Goal: Information Seeking & Learning: Understand process/instructions

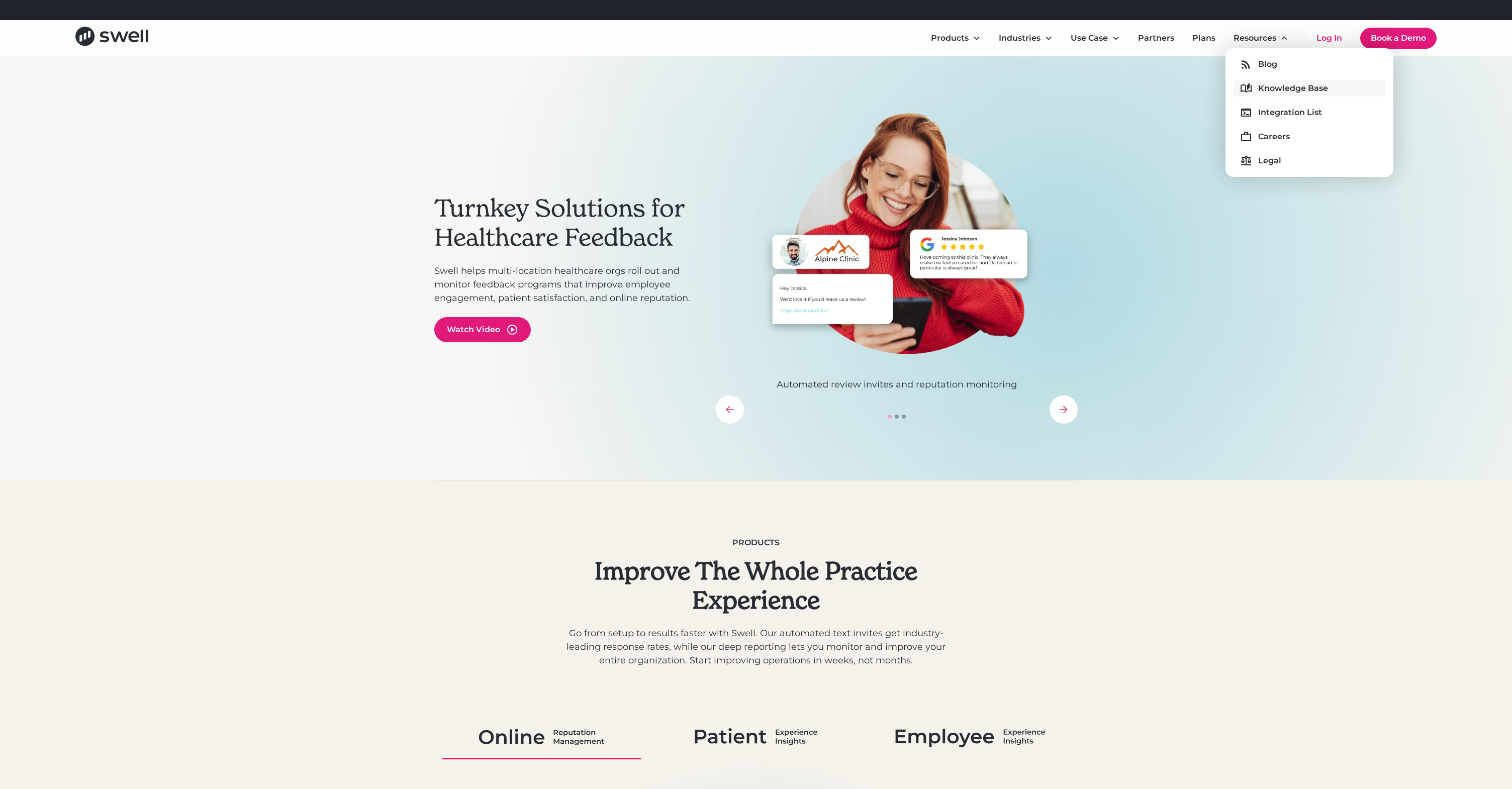
click at [1275, 93] on div "Knowledge Base" at bounding box center [1293, 88] width 70 height 12
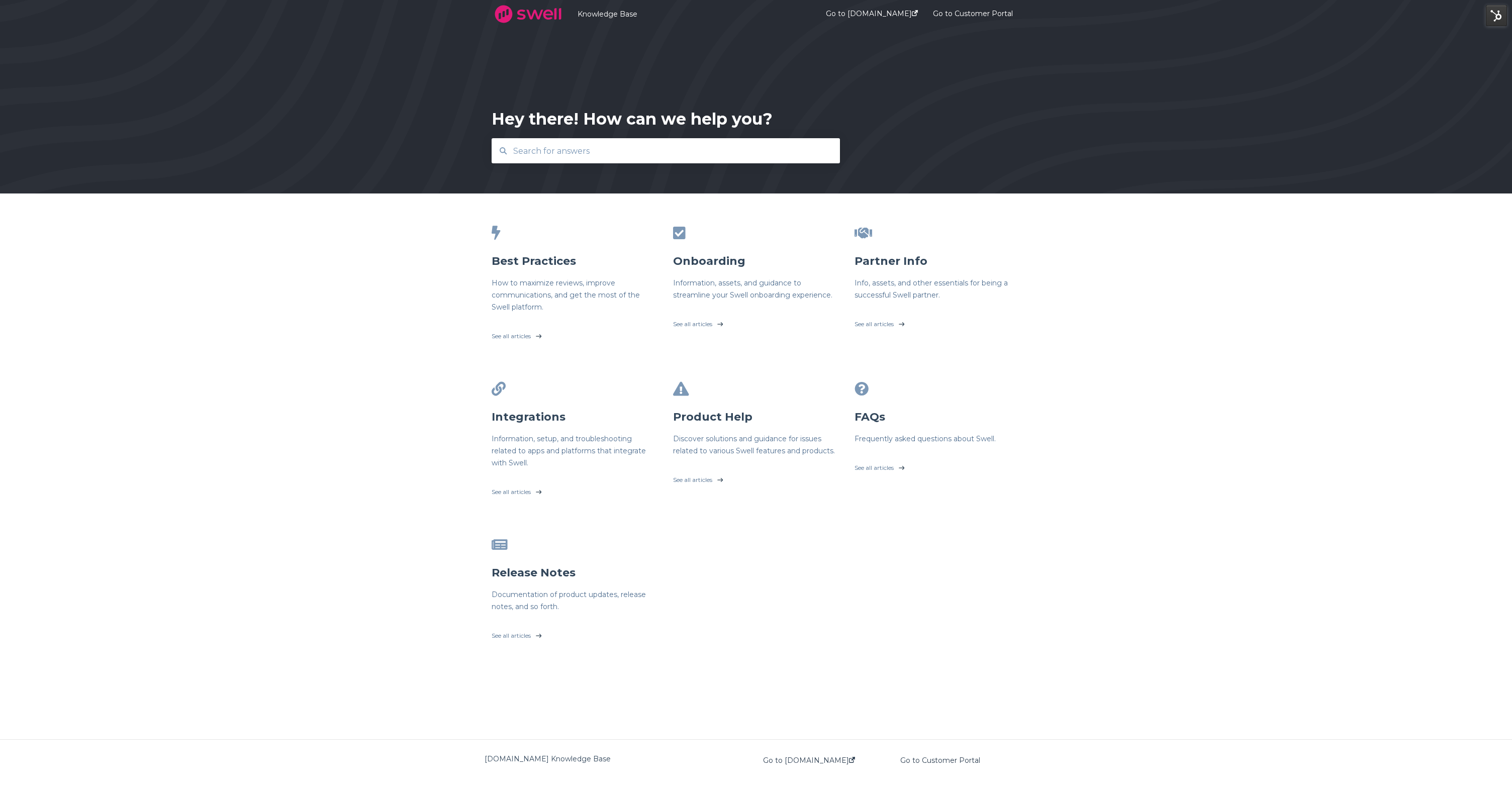
click at [586, 143] on input "text" at bounding box center [666, 151] width 318 height 22
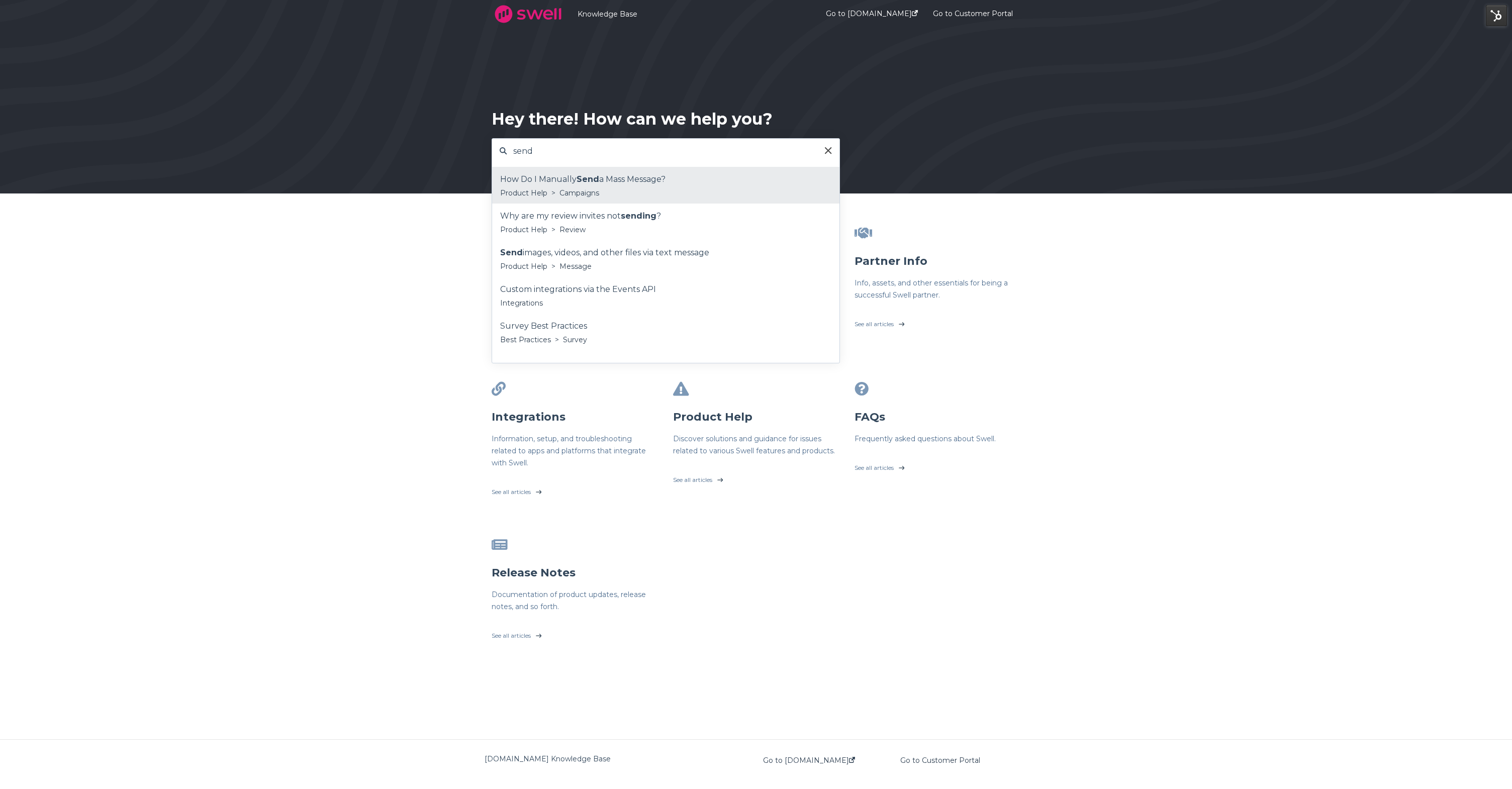
type input "send"
click at [558, 173] on div "How Do I Manually Send a Mass Message?" at bounding box center [666, 180] width 331 height 15
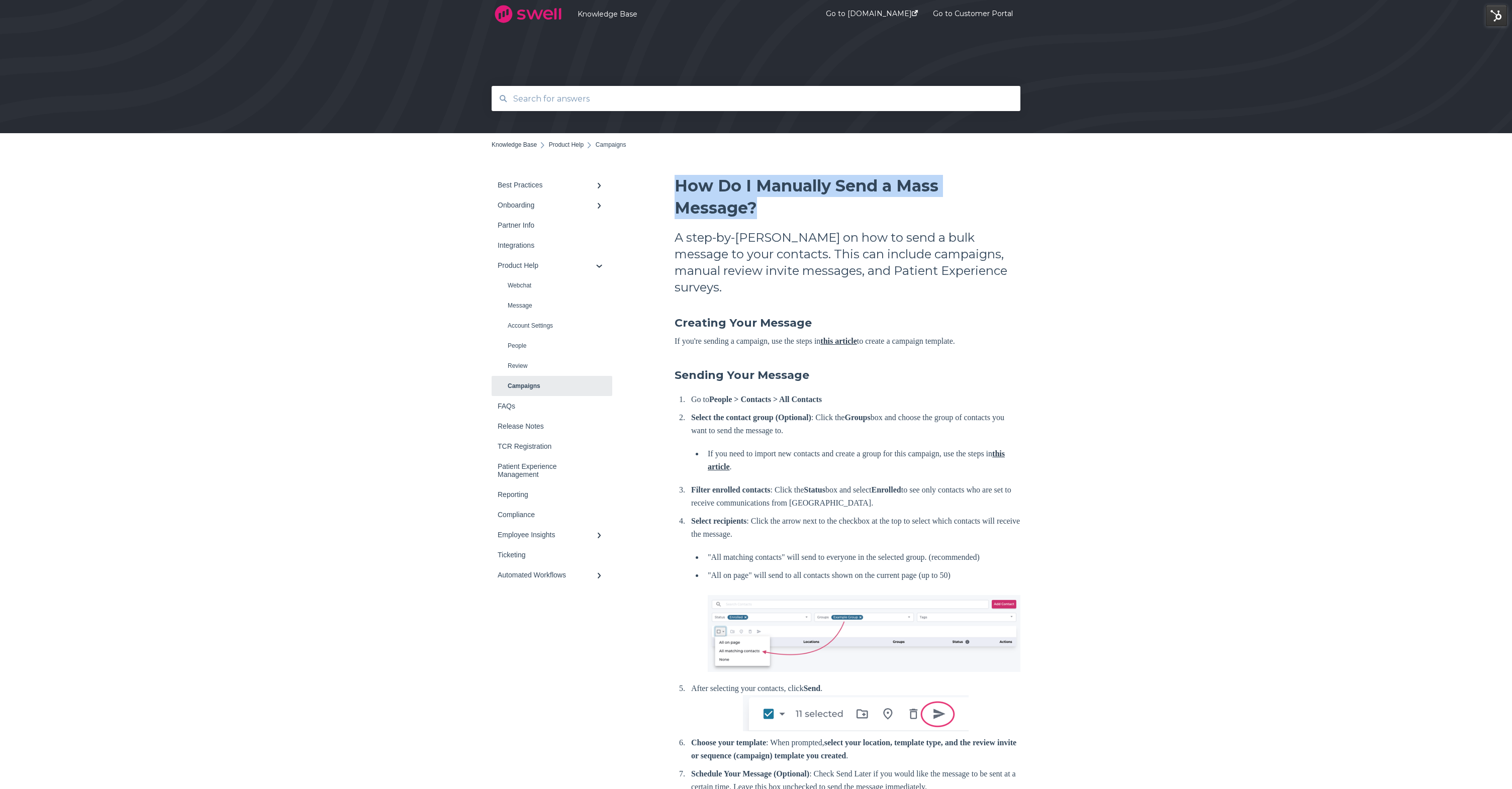
drag, startPoint x: 764, startPoint y: 206, endPoint x: 673, endPoint y: 189, distance: 92.6
click at [673, 189] on div "Best Practices Survey Onboarding TCR Registration Partner Info Integrations" at bounding box center [756, 774] width 529 height 1199
copy span "How Do I Manually Send a Mass Message?"
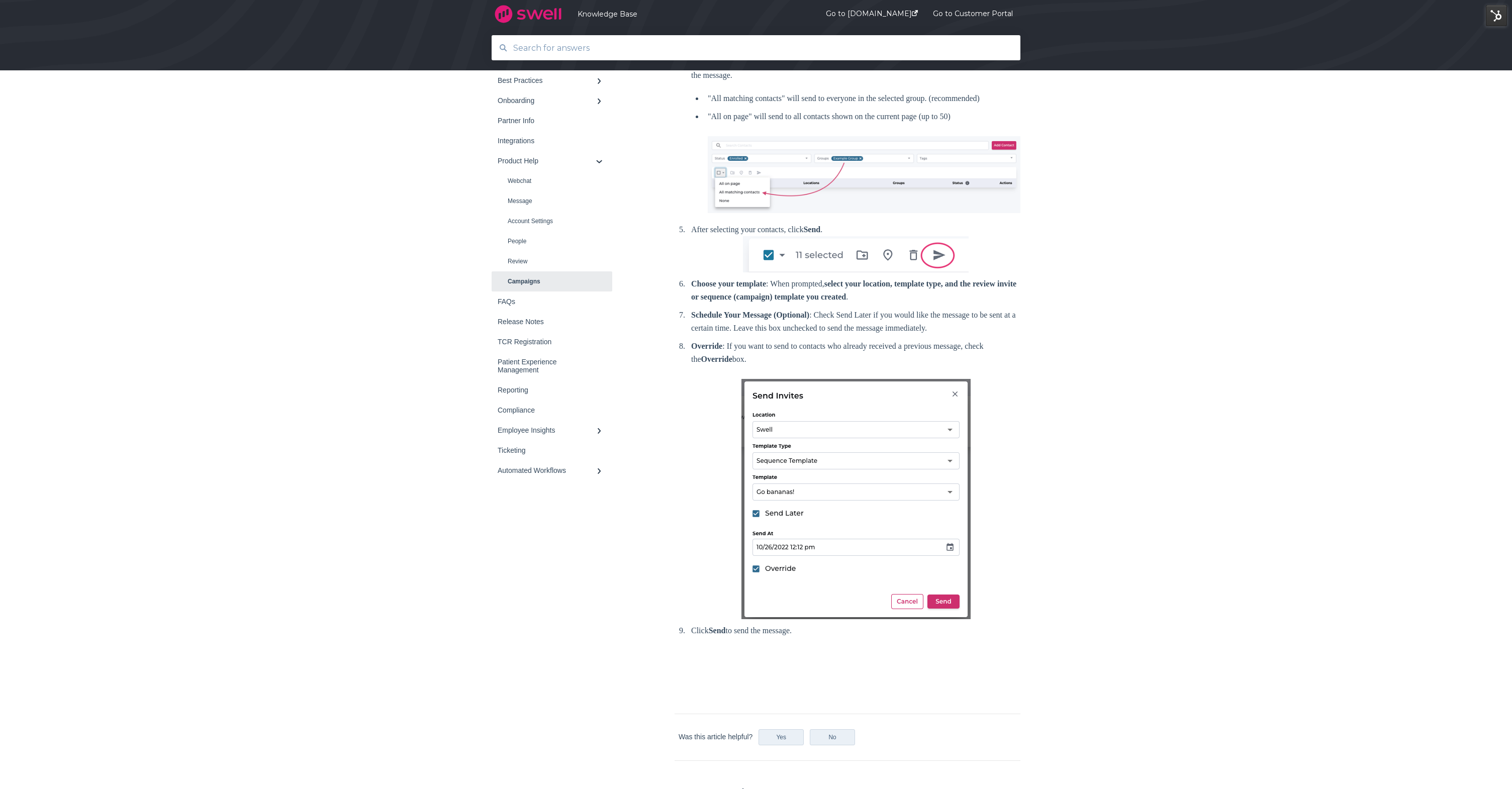
scroll to position [491, 0]
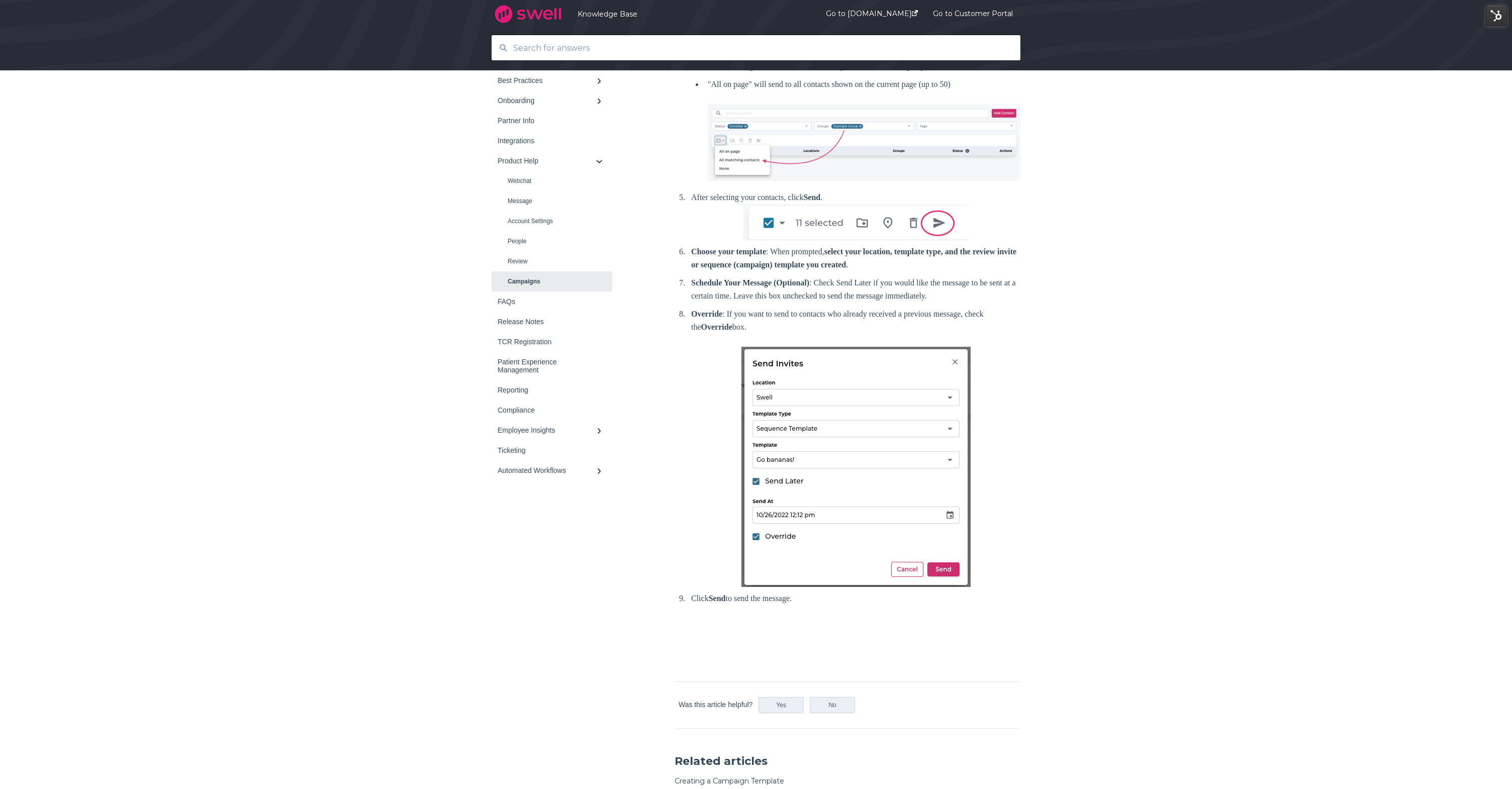
click at [542, 282] on link "Campaigns" at bounding box center [552, 281] width 121 height 20
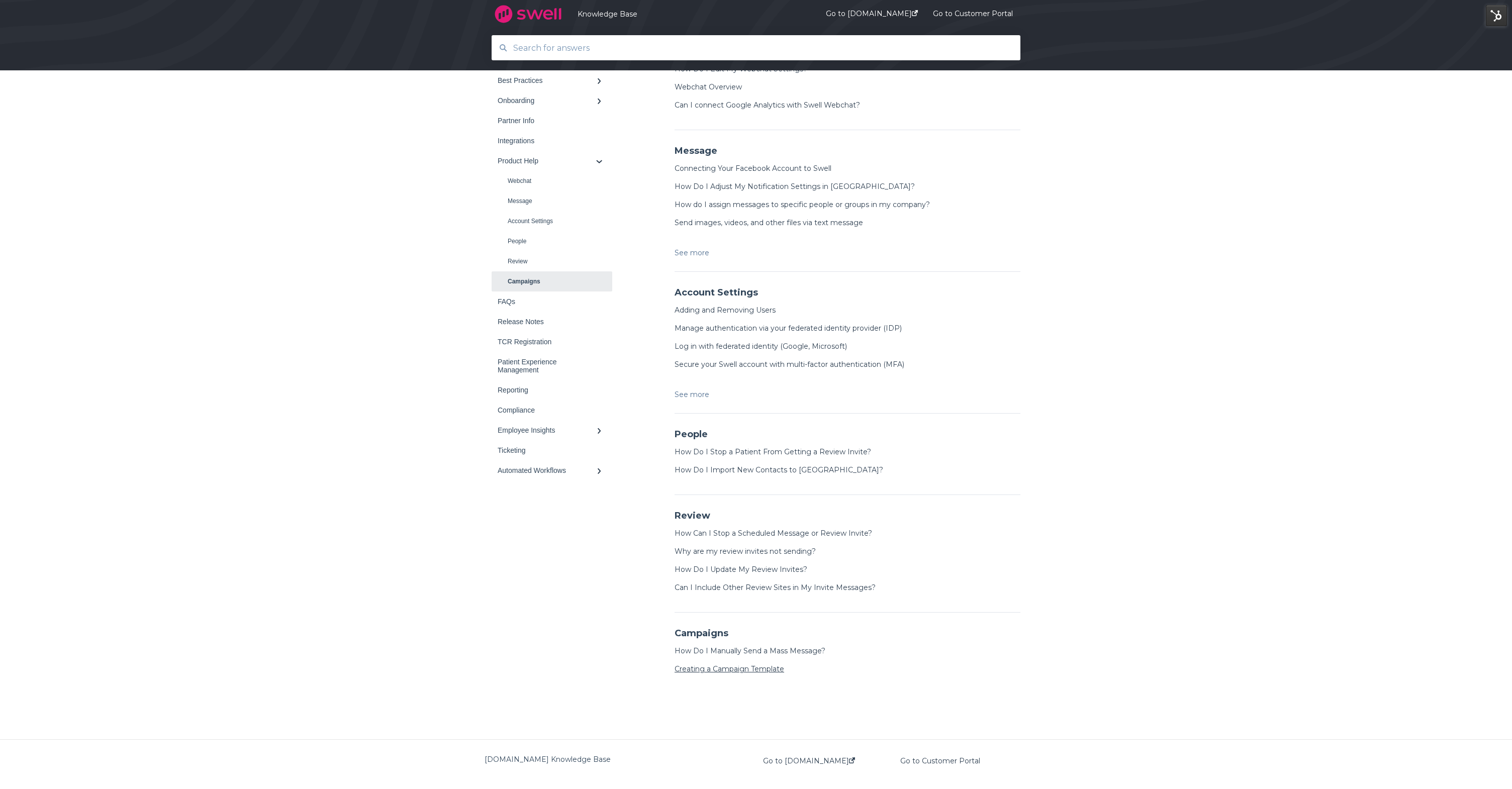
click at [698, 669] on link "Creating a Campaign Template" at bounding box center [729, 668] width 110 height 9
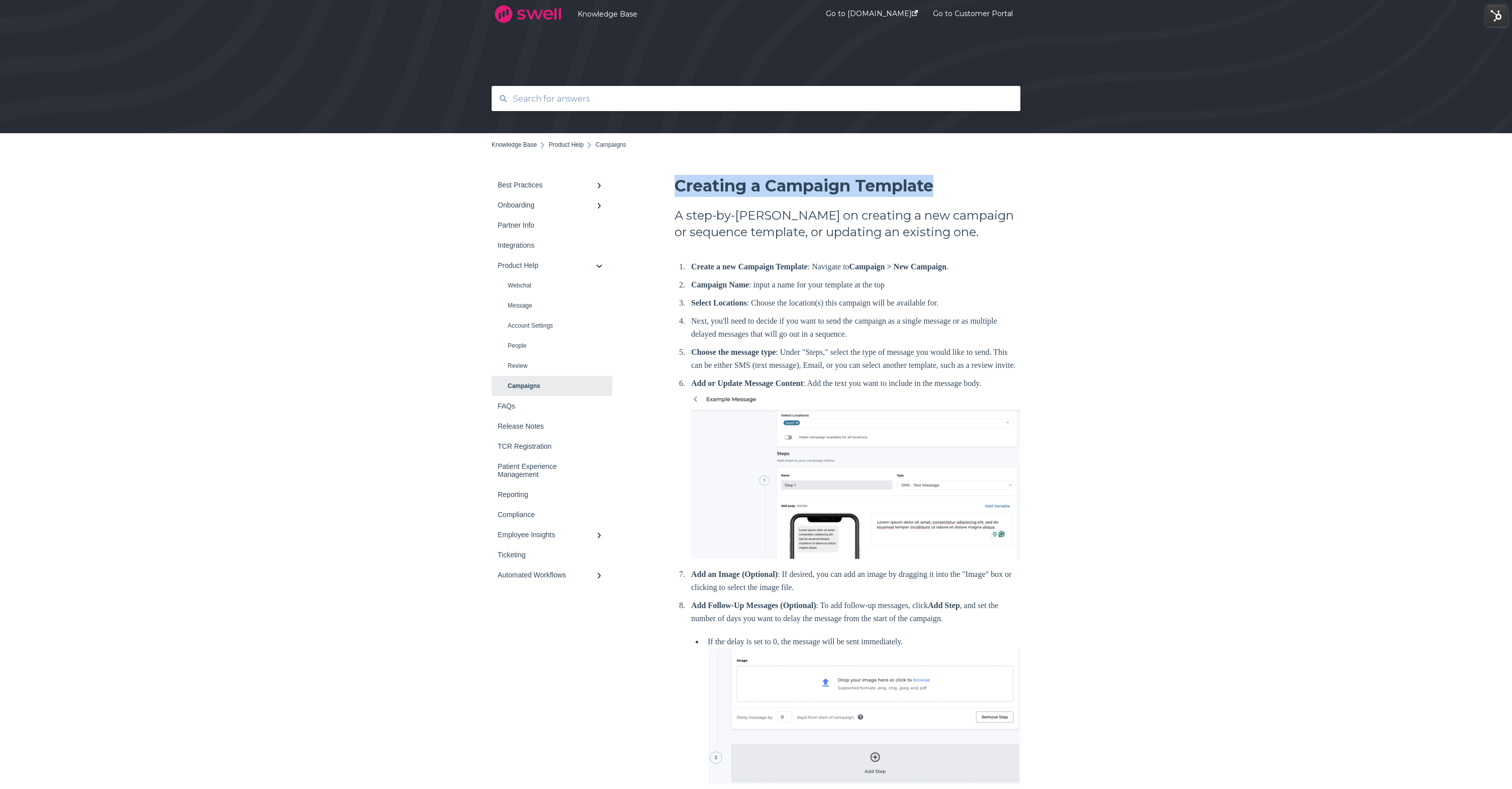
drag, startPoint x: 677, startPoint y: 184, endPoint x: 950, endPoint y: 191, distance: 273.1
click at [950, 191] on h1 "Creating a Campaign Template" at bounding box center [847, 186] width 346 height 22
copy span "Creating a Campaign Template"
click at [687, 264] on li "Create a new Campaign Template : Navigate to Campaign > New Campaign ." at bounding box center [854, 267] width 333 height 13
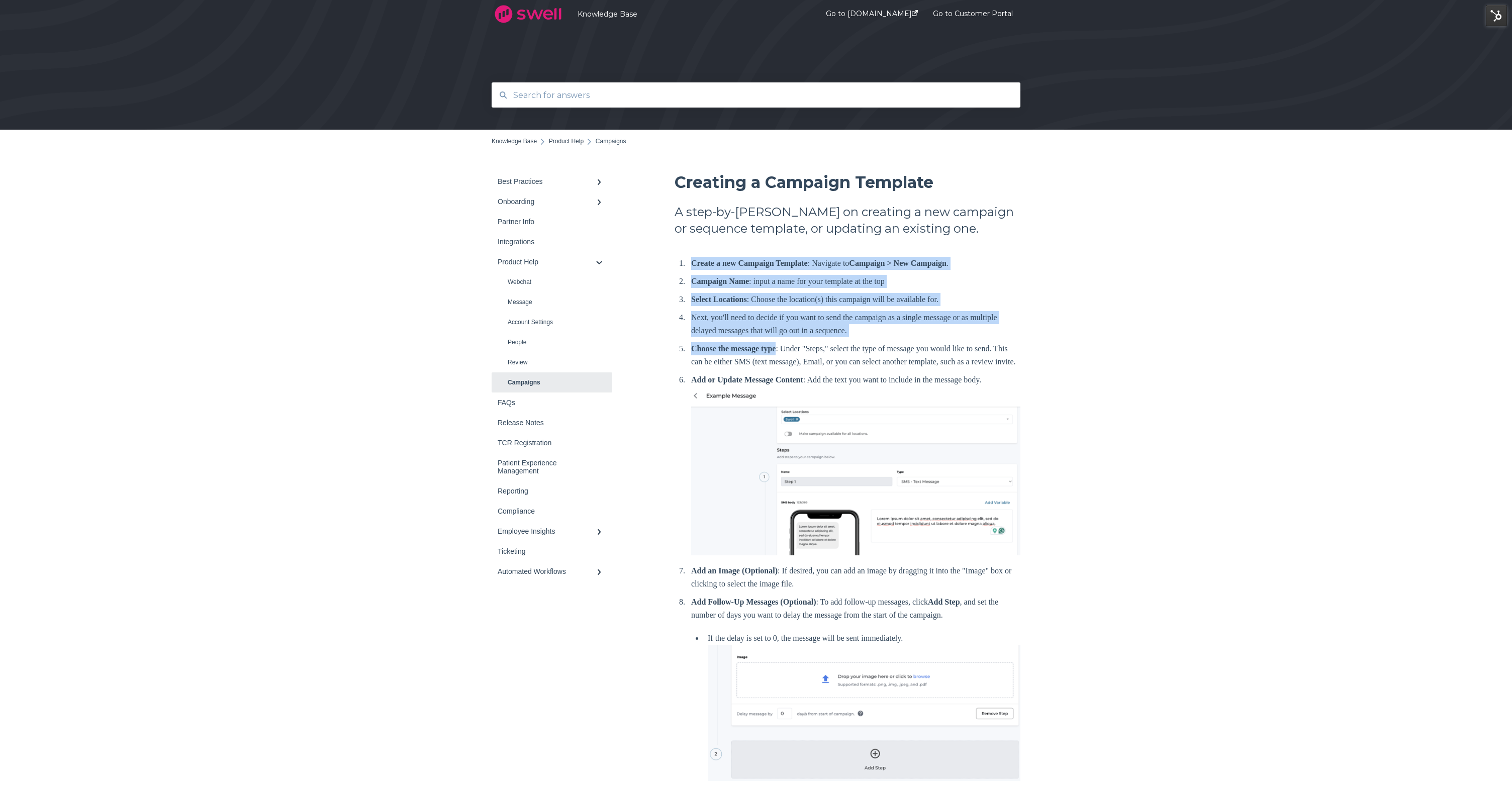
scroll to position [4, 0]
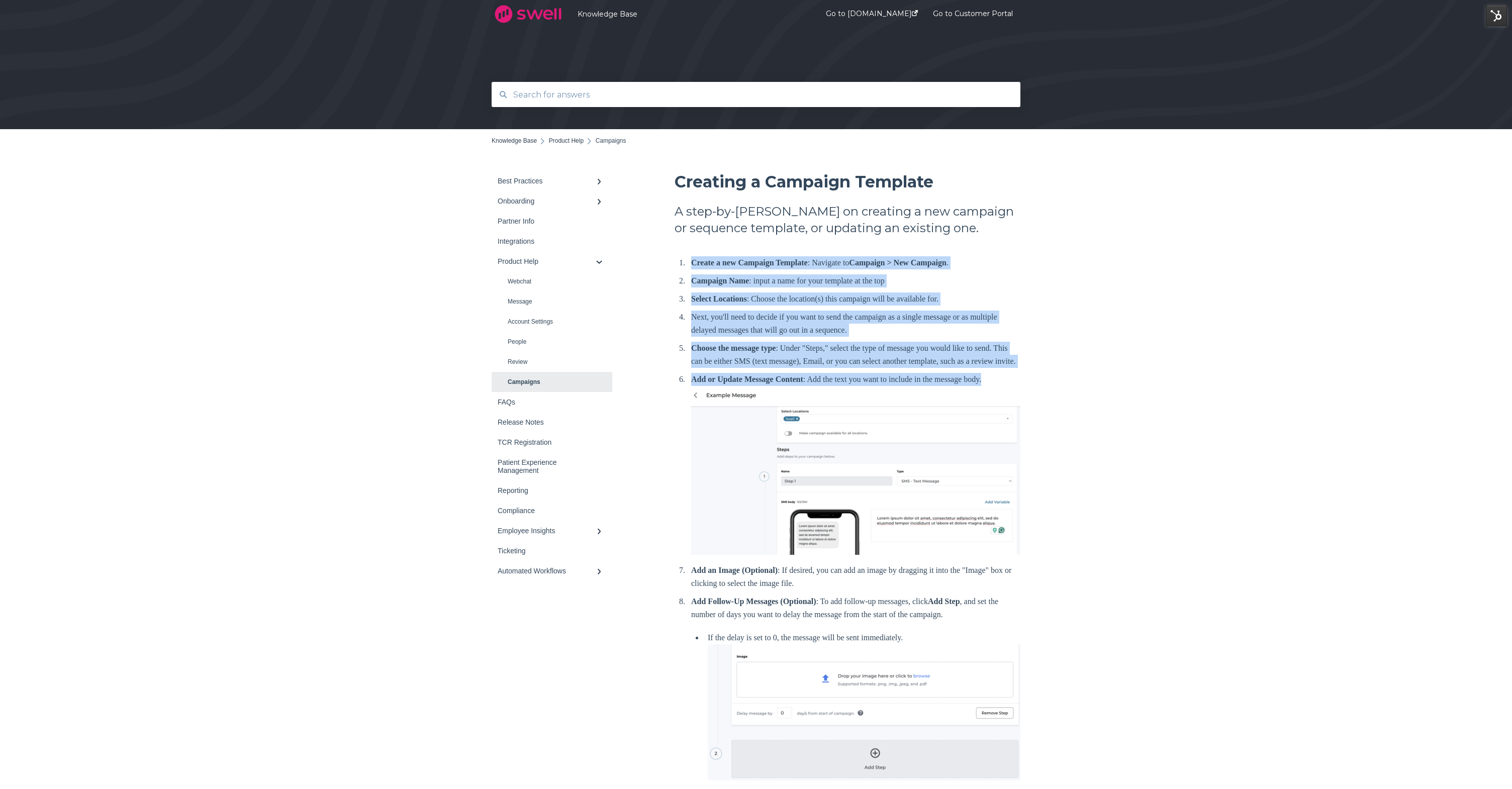
drag, startPoint x: 673, startPoint y: 263, endPoint x: 1038, endPoint y: 392, distance: 387.1
click at [1038, 392] on div "Back to home Knowledge Base Product Help Campaigns" at bounding box center [756, 598] width 1512 height 939
copy ol "Create a new Campaign Template : Navigate to Campaign > New Campaign . Campaign…"
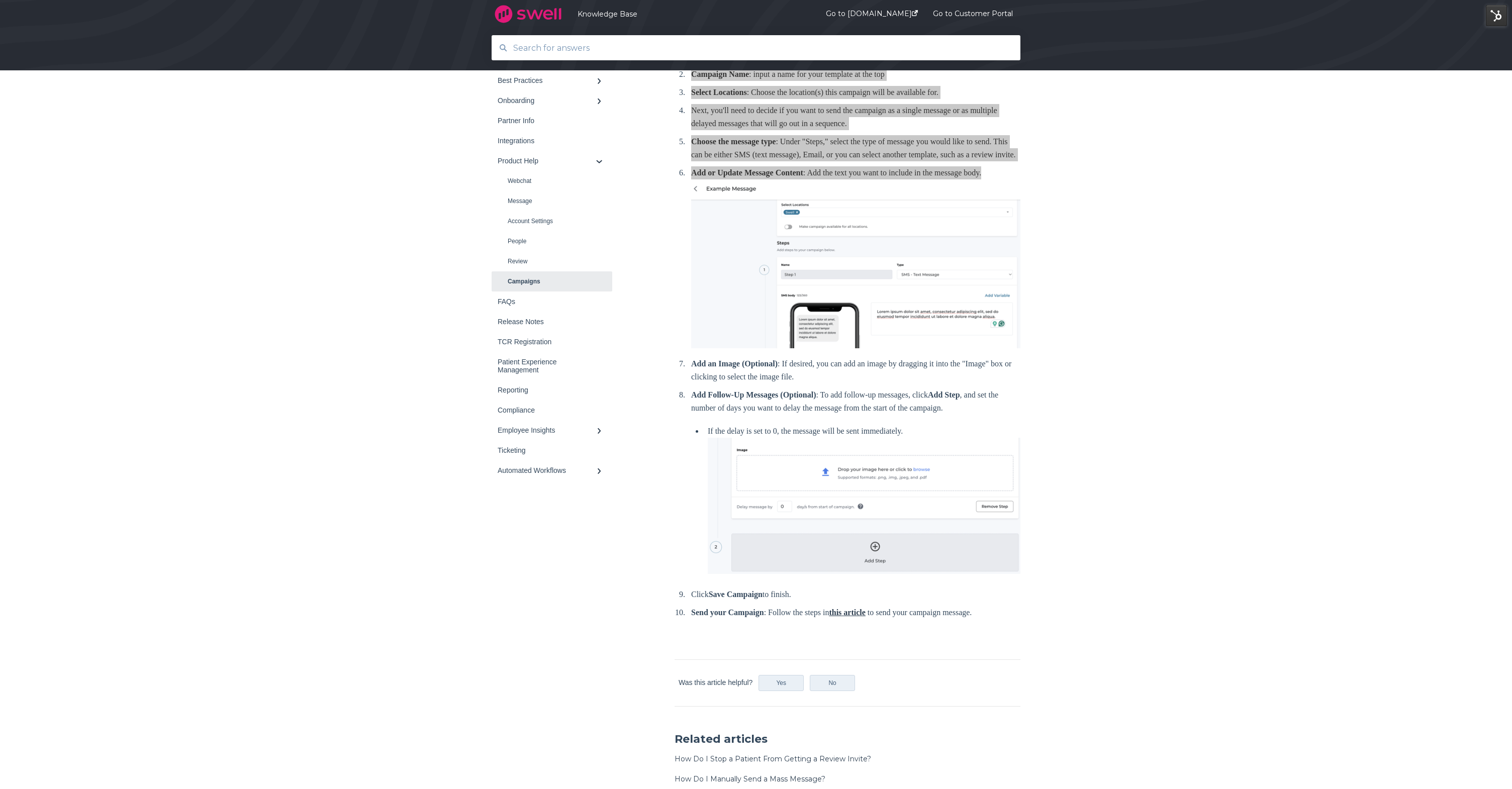
scroll to position [211, 0]
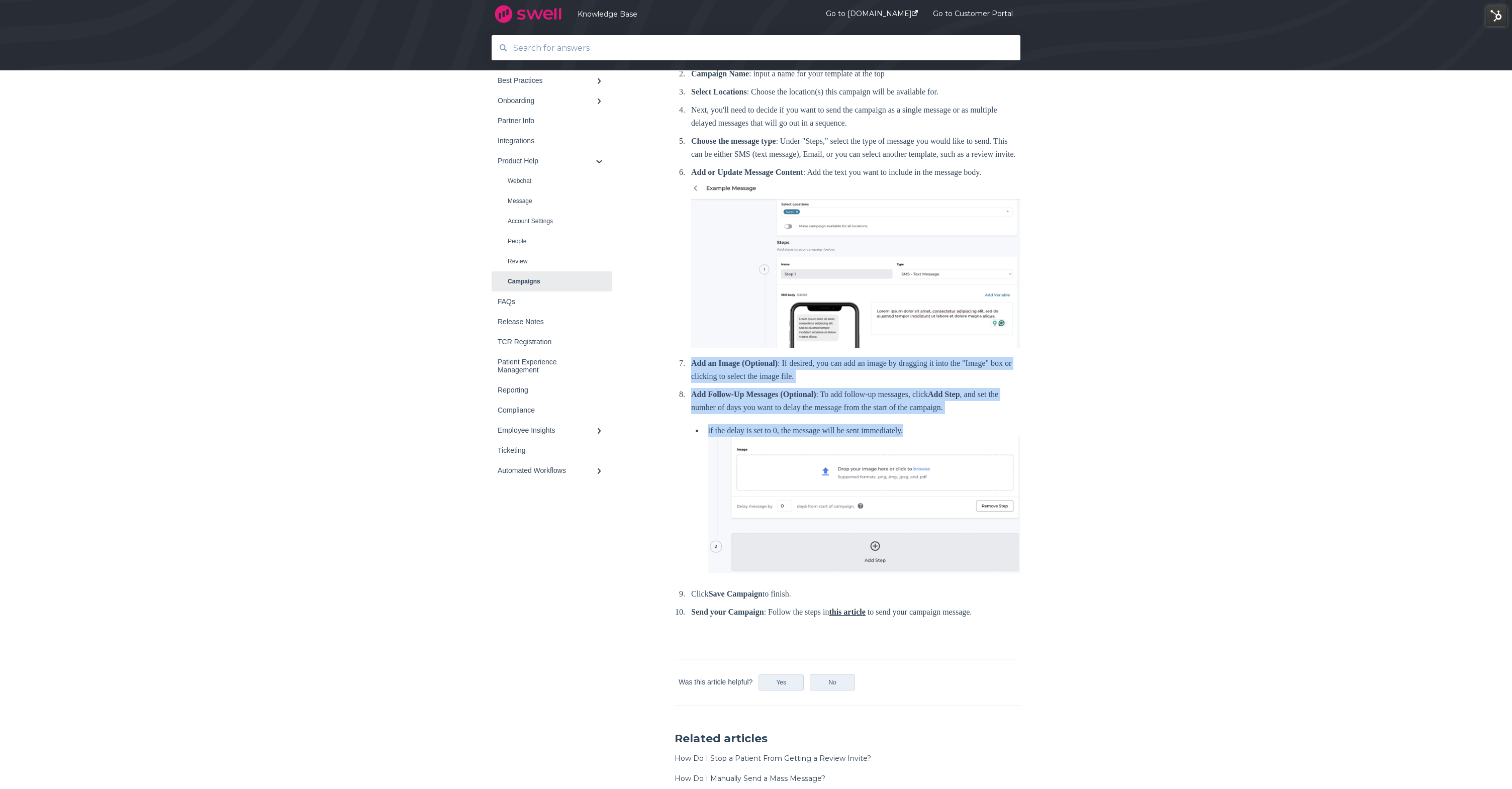
drag, startPoint x: 677, startPoint y: 379, endPoint x: 939, endPoint y: 445, distance: 270.2
click at [939, 445] on div "Creating a Campaign Template A step-by-[PERSON_NAME] on creating a new campaign…" at bounding box center [847, 296] width 346 height 664
copy ol "Add an Image (Optional) : If desired, you can add an image by dragging it into …"
